Goal: Information Seeking & Learning: Learn about a topic

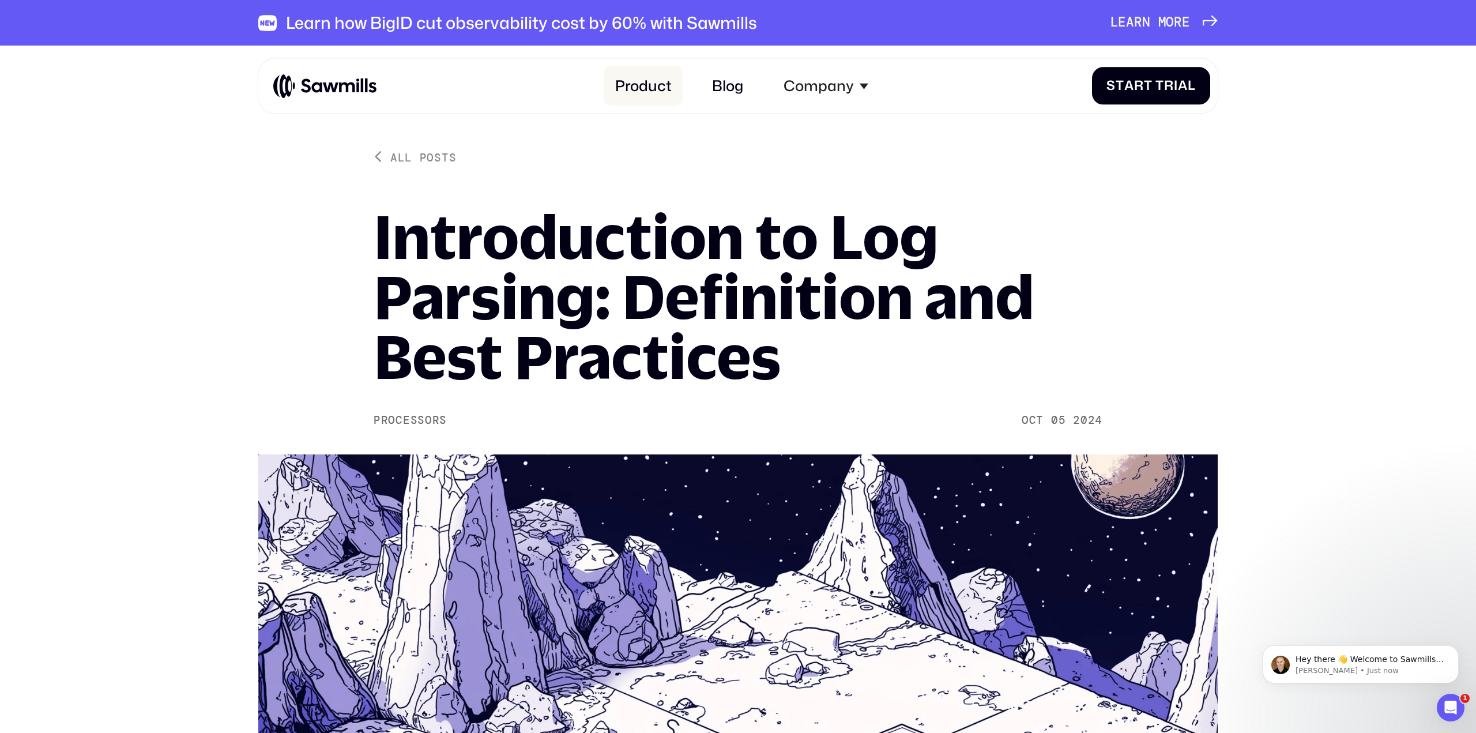
click at [638, 89] on link "Product" at bounding box center [643, 86] width 78 height 40
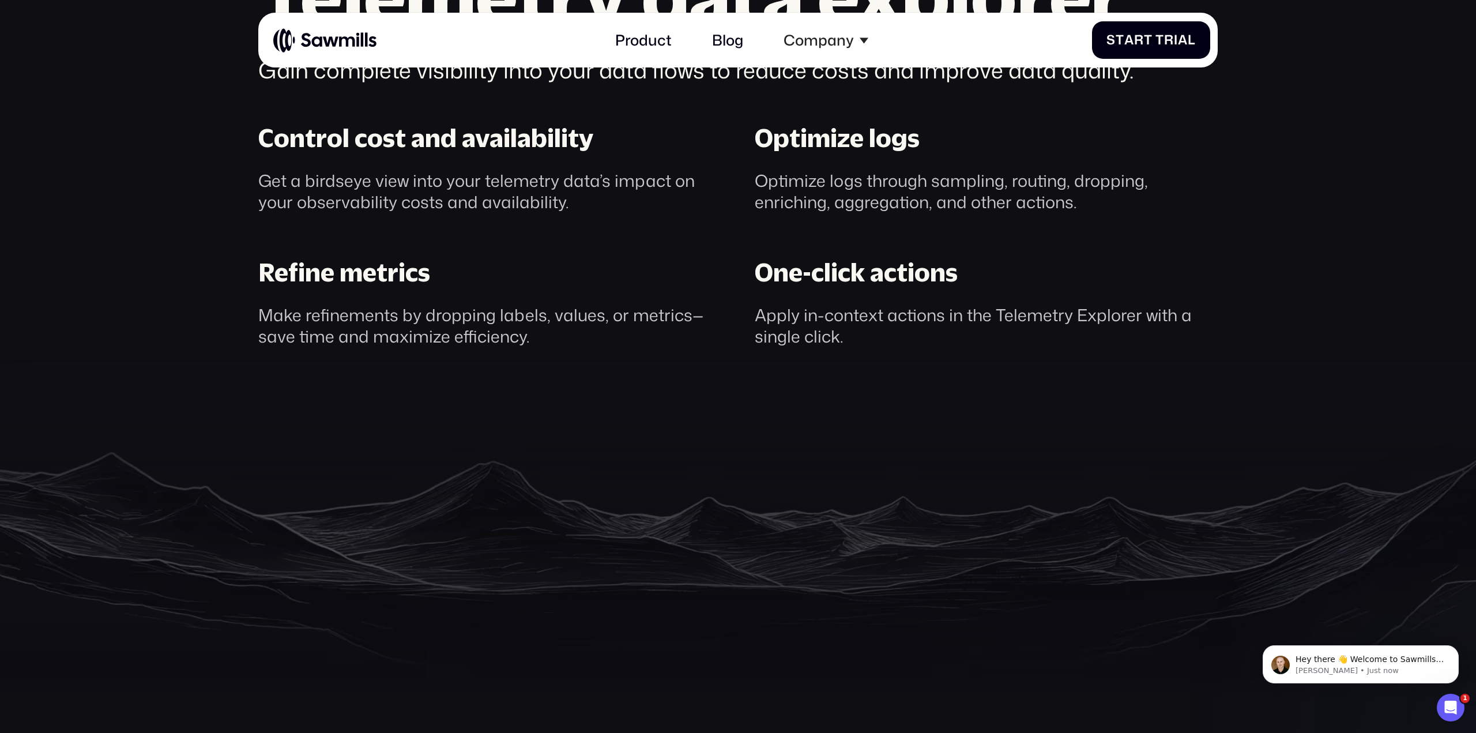
scroll to position [1302, 0]
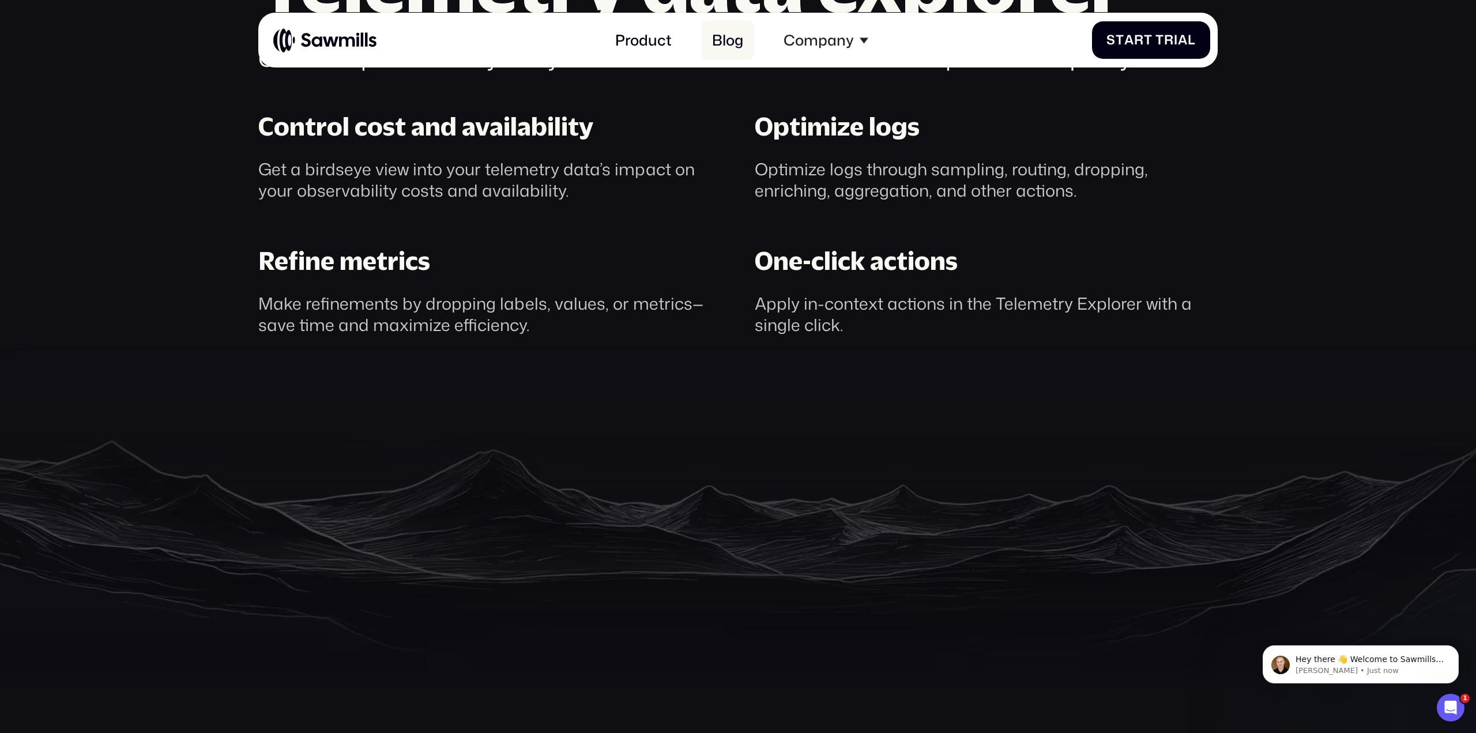
click at [718, 39] on link "Blog" at bounding box center [727, 40] width 53 height 40
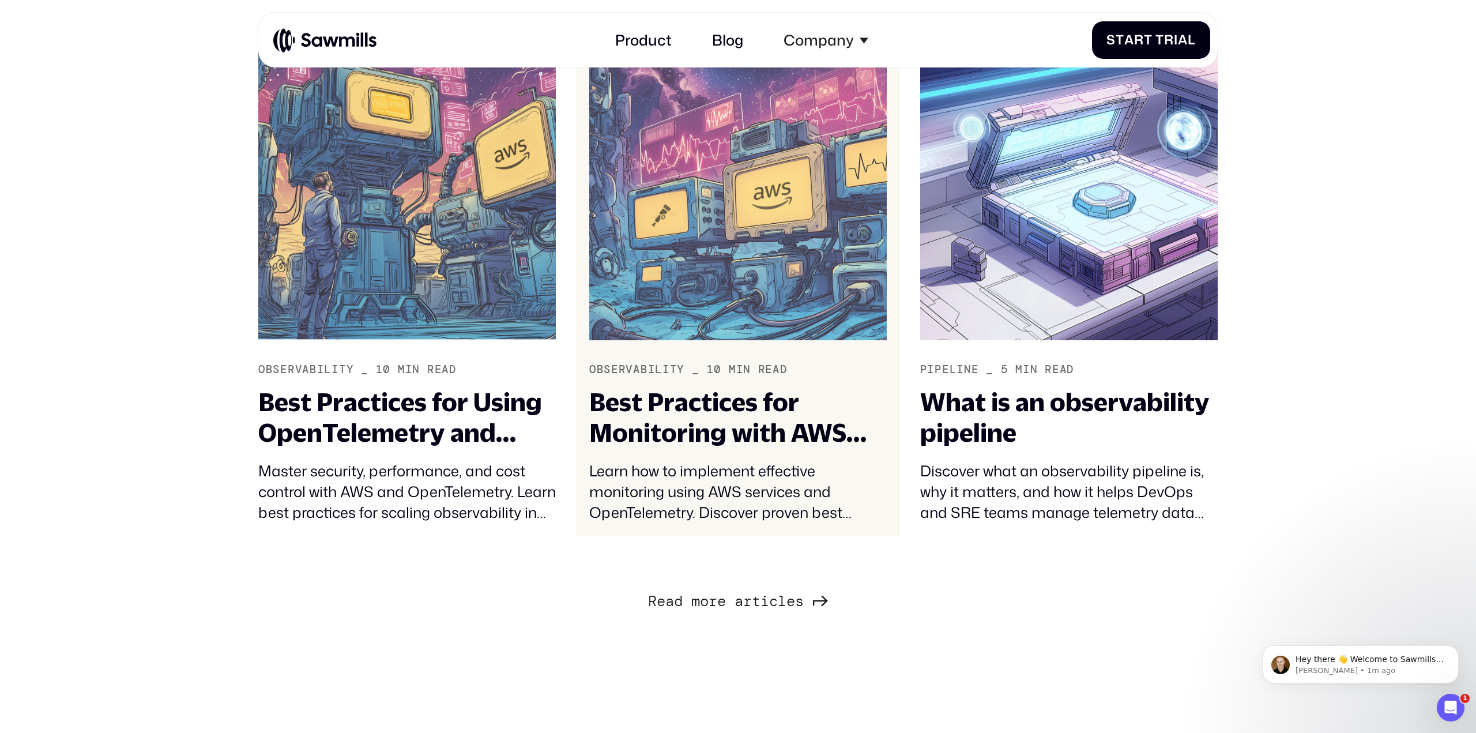
scroll to position [1464, 0]
